Goal: Check status: Check status

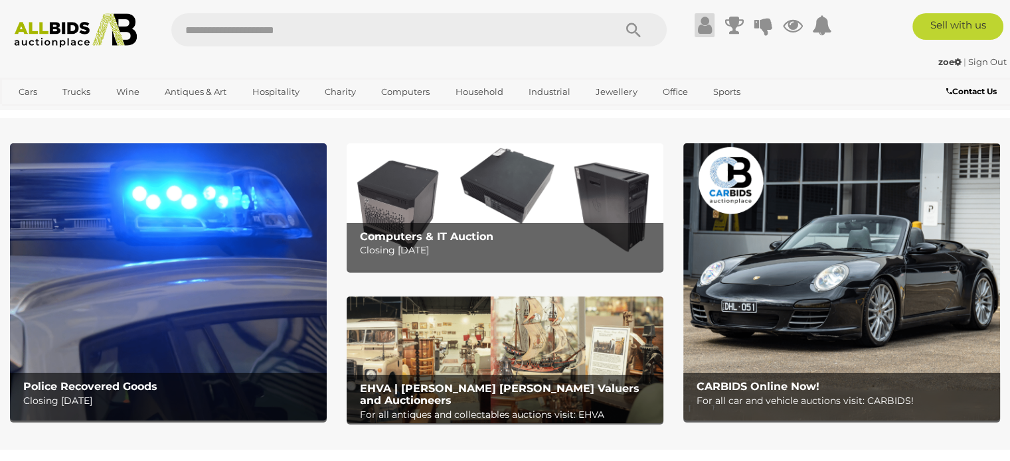
click at [704, 24] on icon at bounding box center [705, 25] width 14 height 24
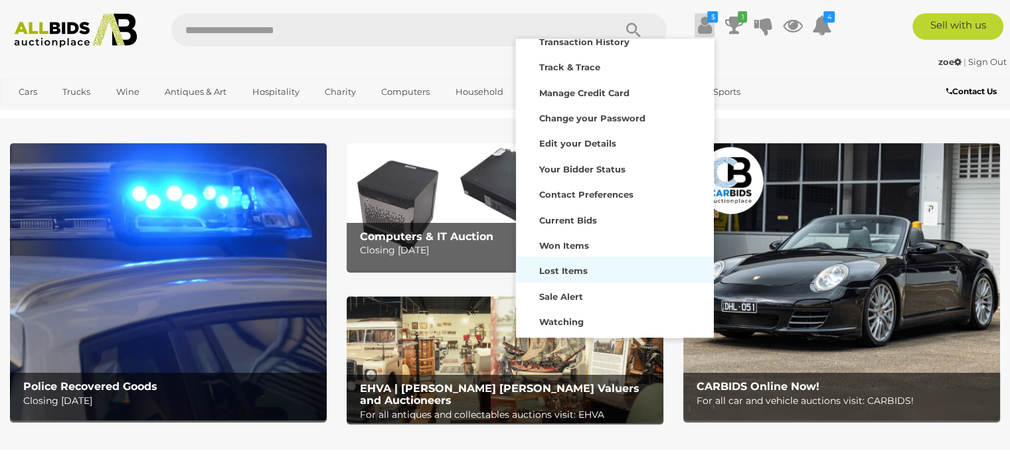
scroll to position [64, 0]
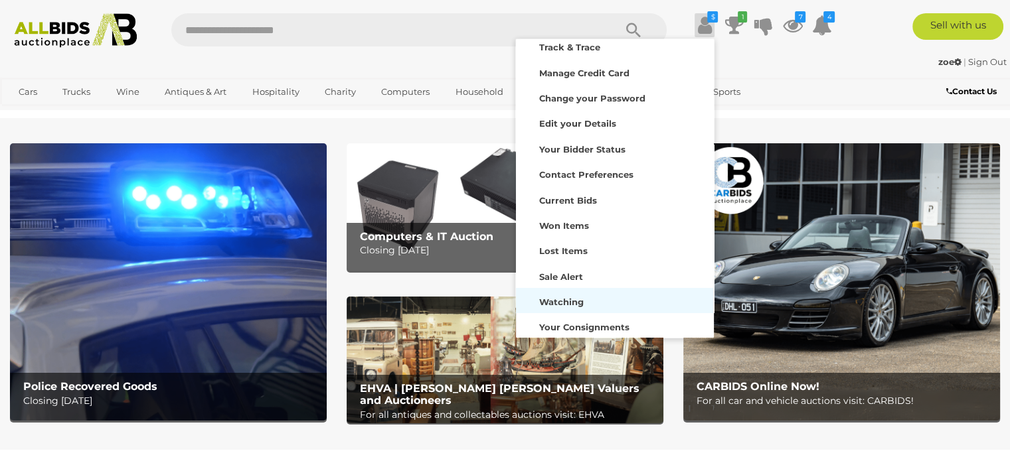
click at [573, 303] on strong "Watching" at bounding box center [561, 302] width 44 height 11
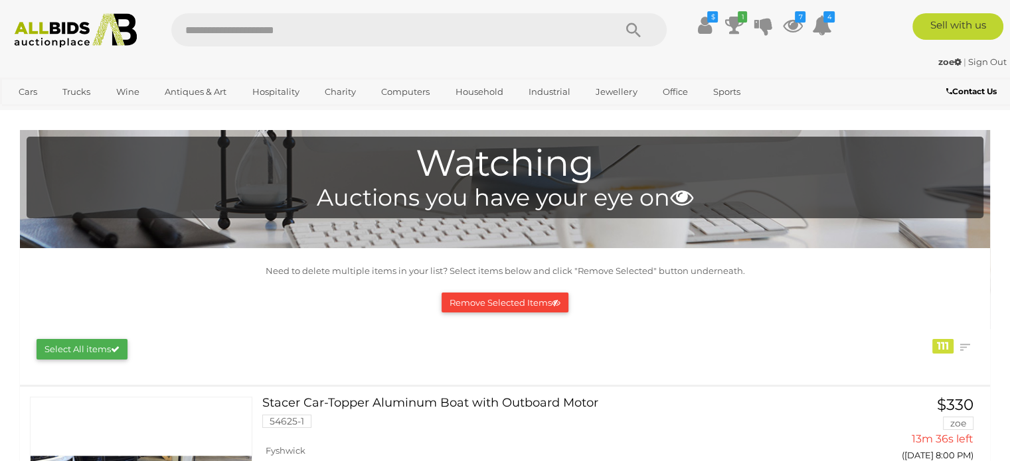
scroll to position [265, 0]
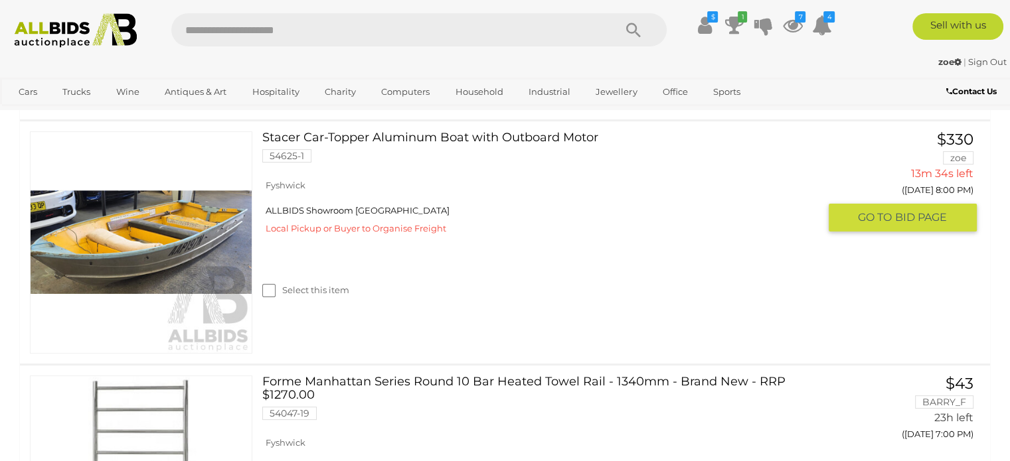
click at [386, 137] on link "Stacer Car-Topper Aluminum Boat with Outboard Motor 54625-1" at bounding box center [545, 151] width 546 height 41
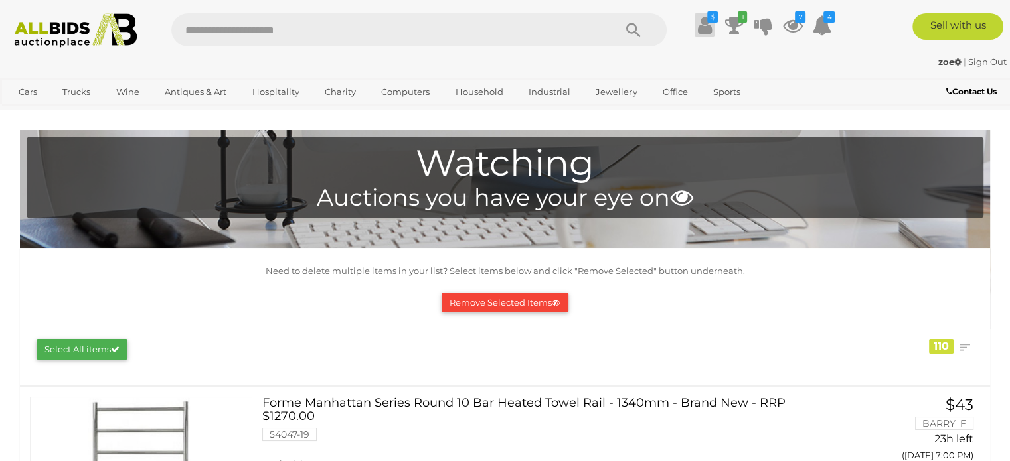
click at [706, 28] on icon at bounding box center [705, 25] width 14 height 24
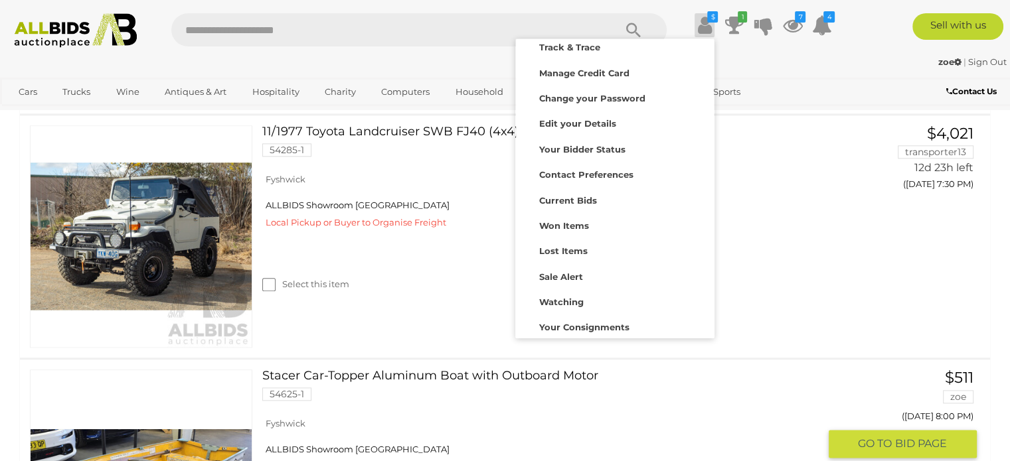
scroll to position [1659, 0]
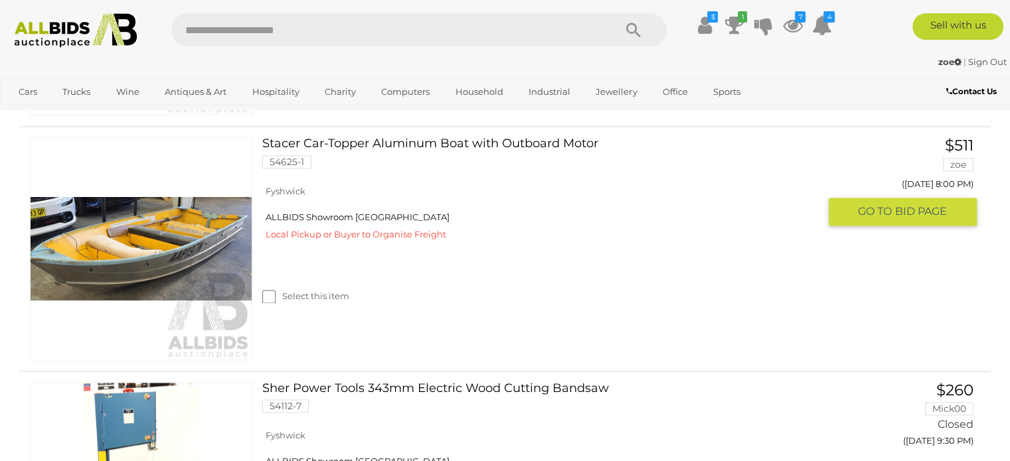
scroll to position [1792, 0]
